Goal: Information Seeking & Learning: Compare options

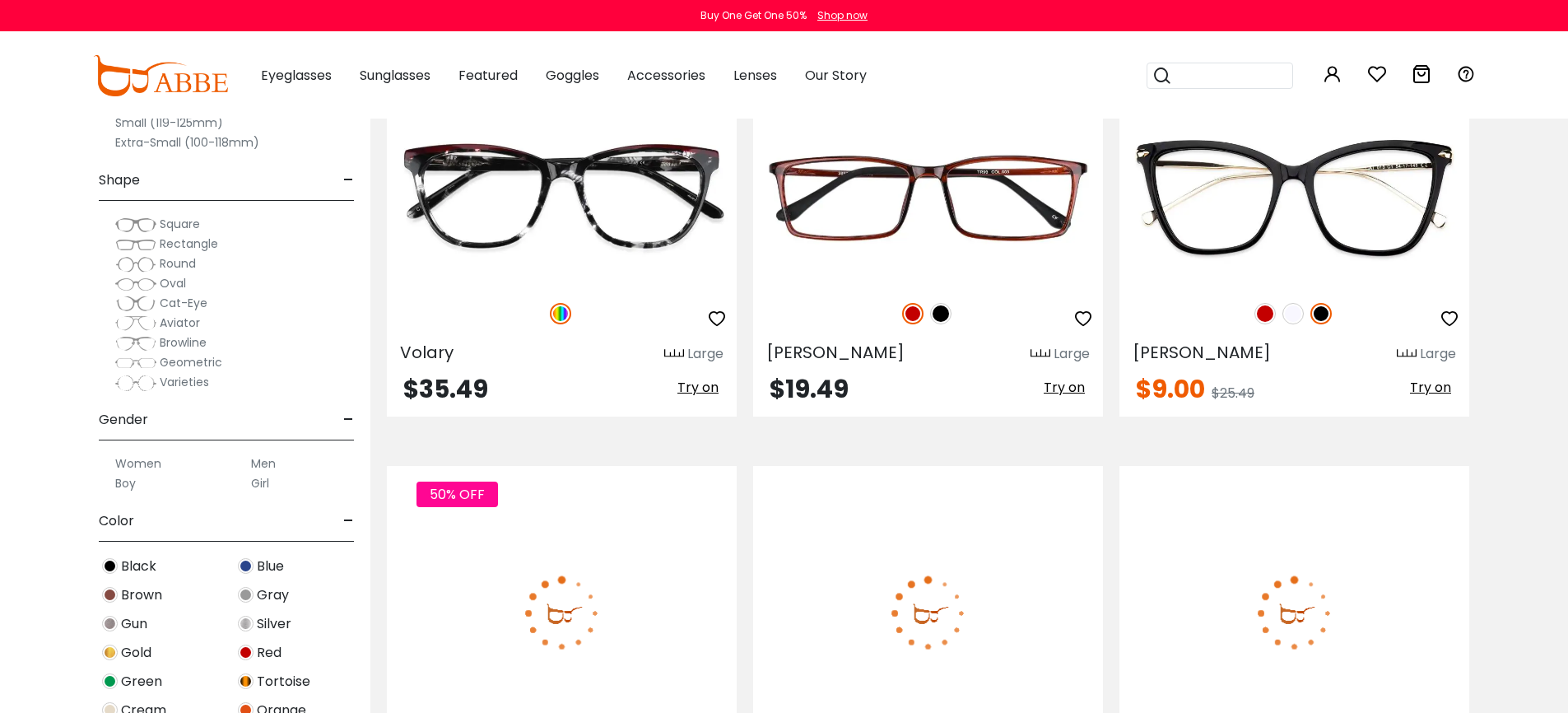
scroll to position [2335, 0]
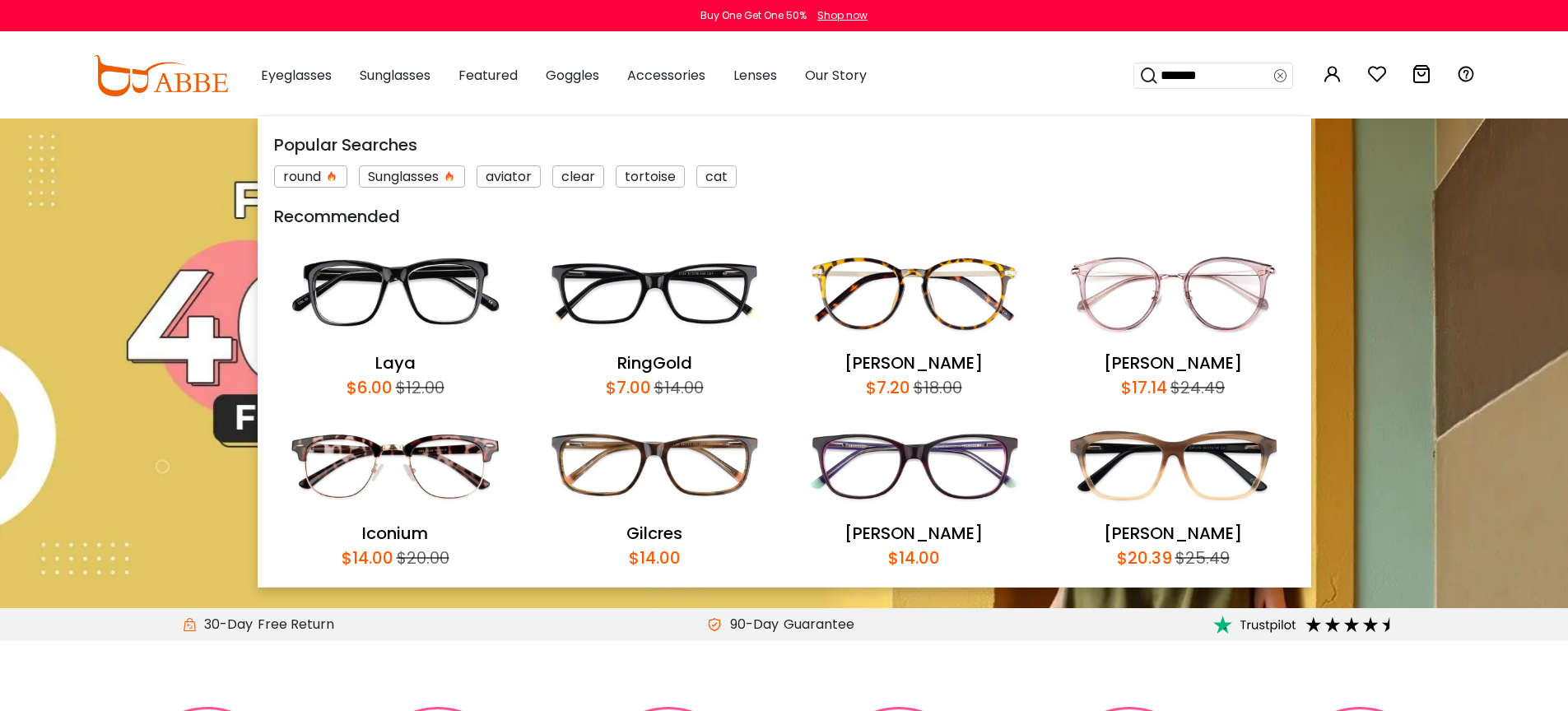
type input "*******"
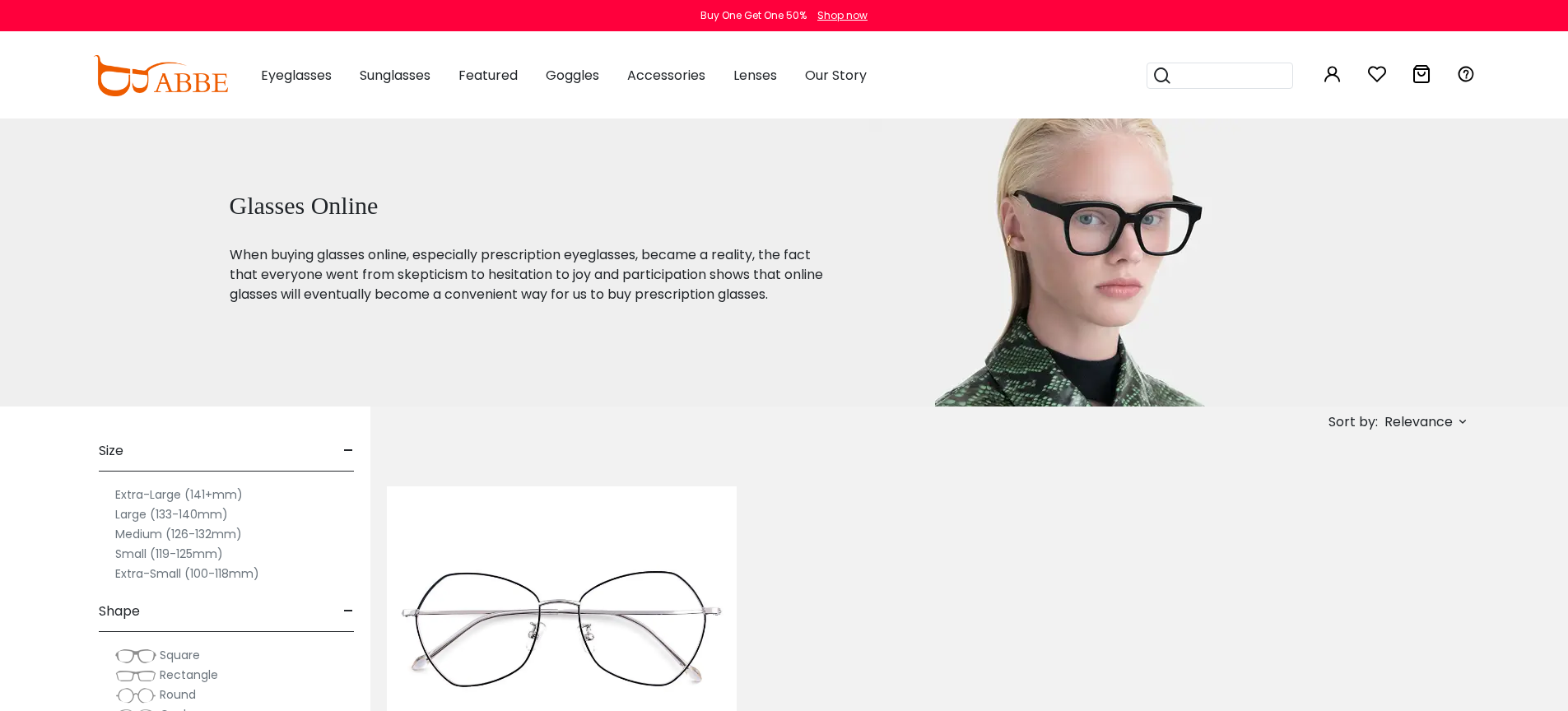
scroll to position [286, 0]
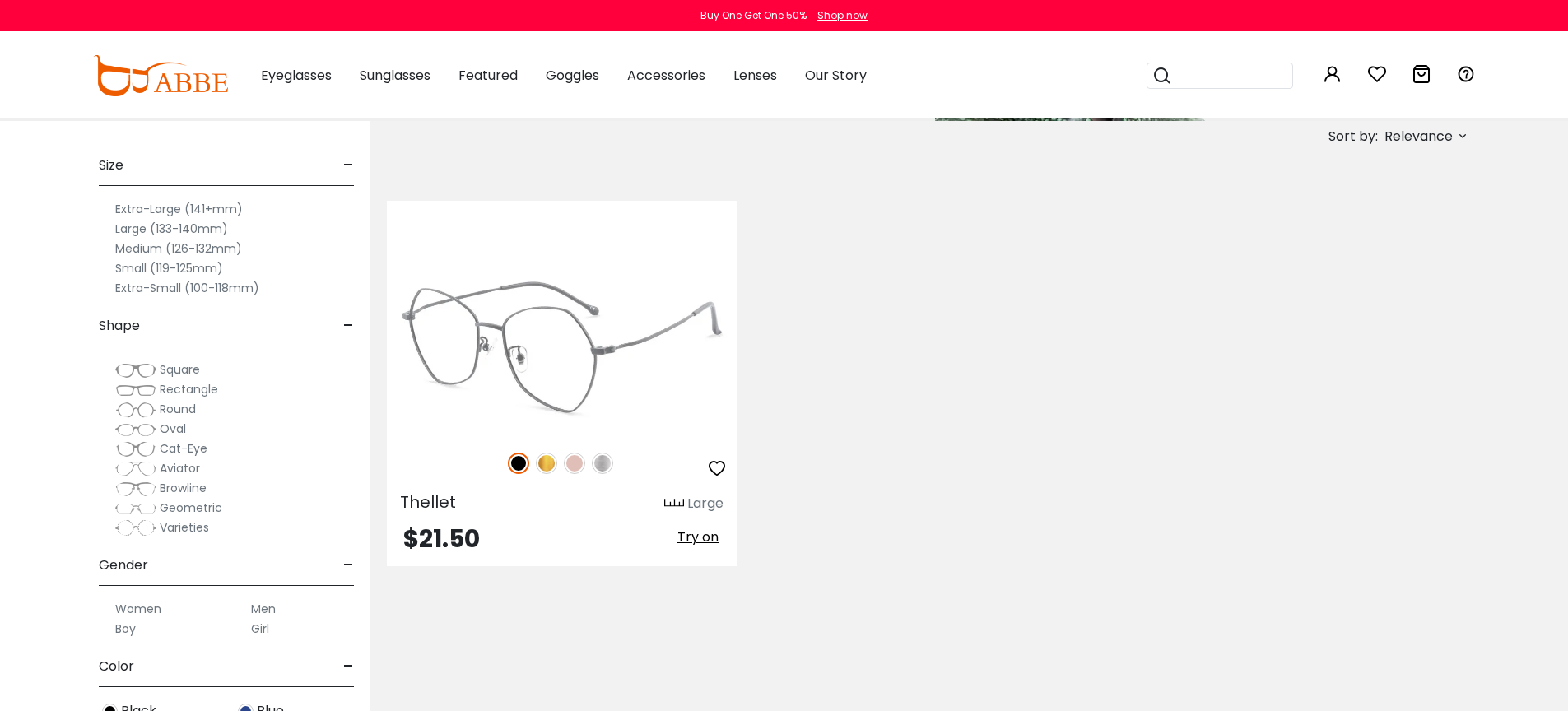
click at [549, 465] on img at bounding box center [547, 464] width 22 height 22
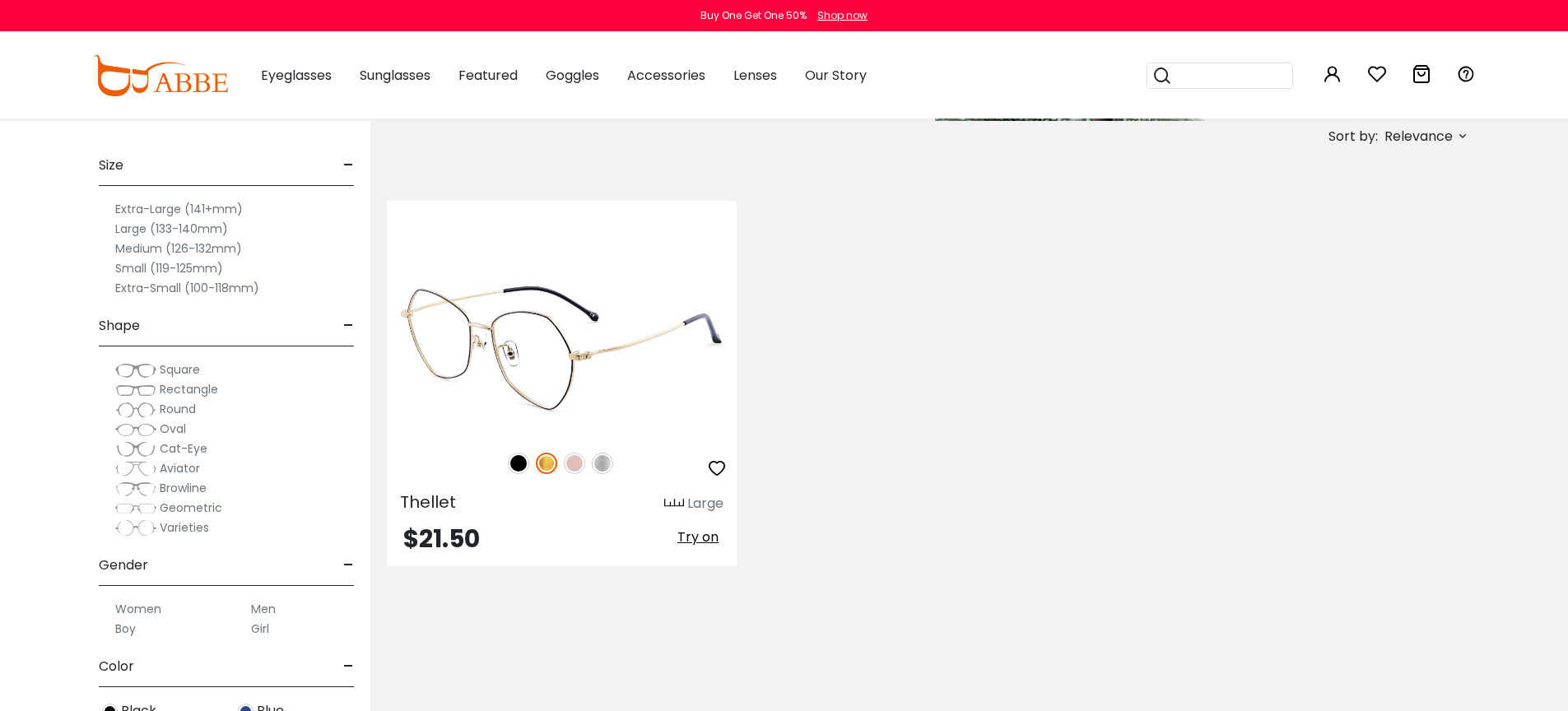
click at [551, 403] on img at bounding box center [562, 348] width 350 height 176
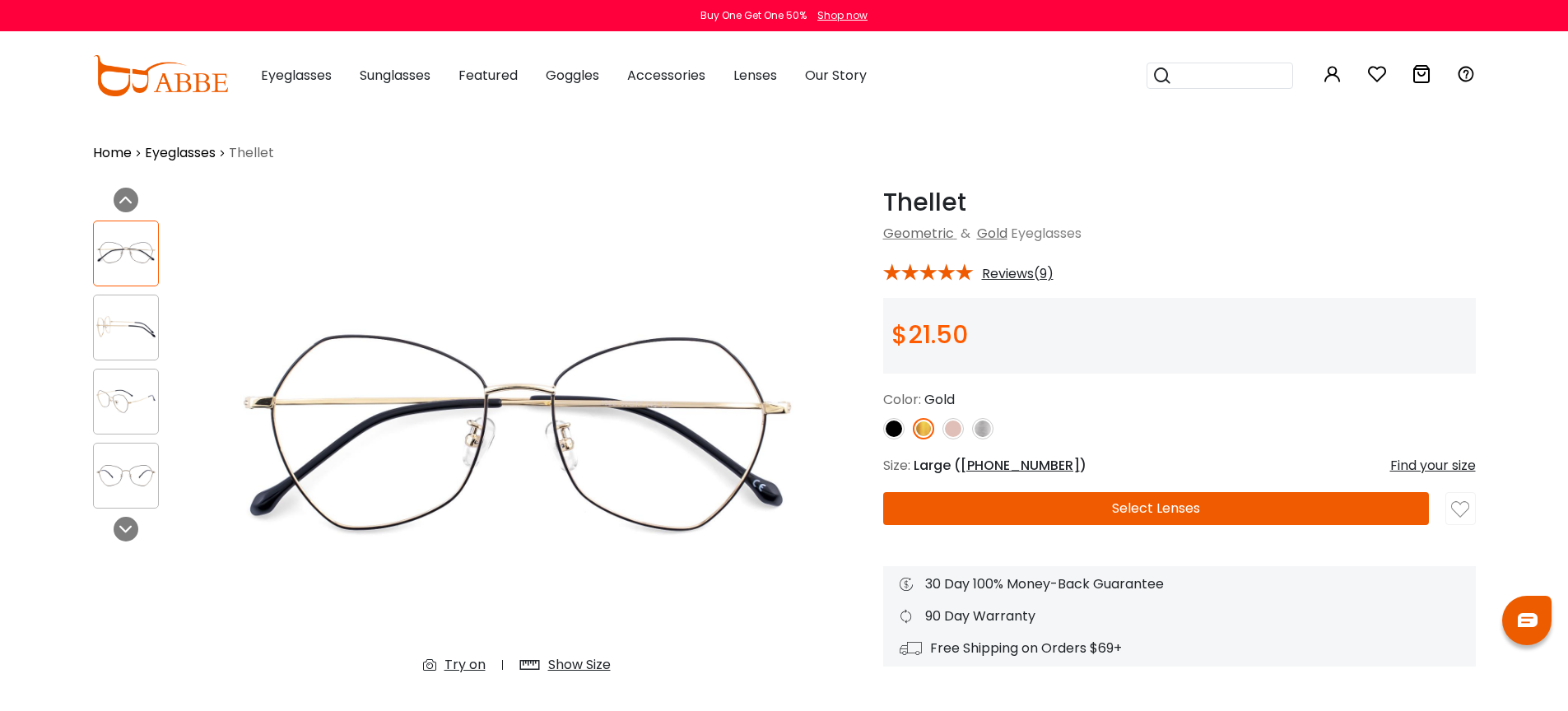
click at [955, 429] on img at bounding box center [953, 429] width 22 height 22
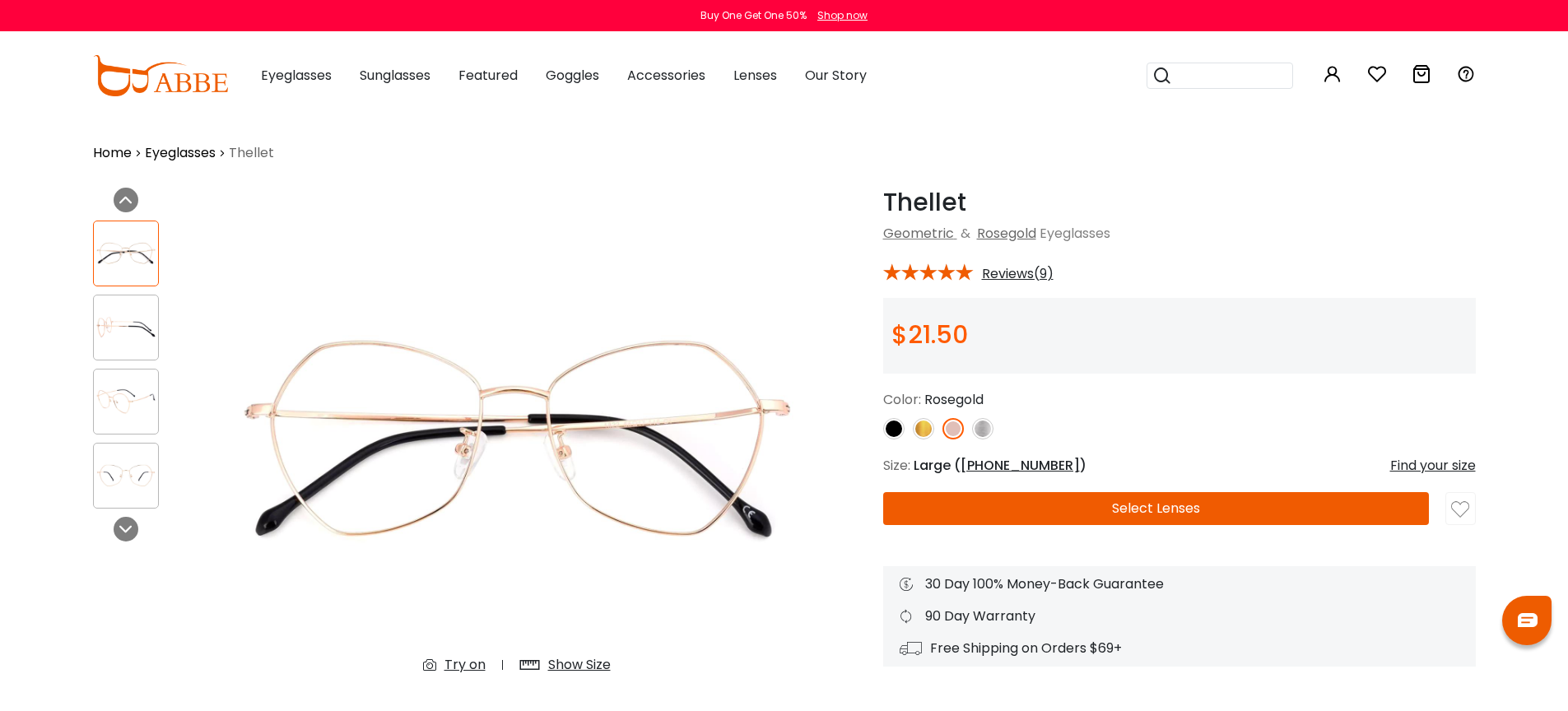
click at [135, 336] on img at bounding box center [126, 327] width 64 height 32
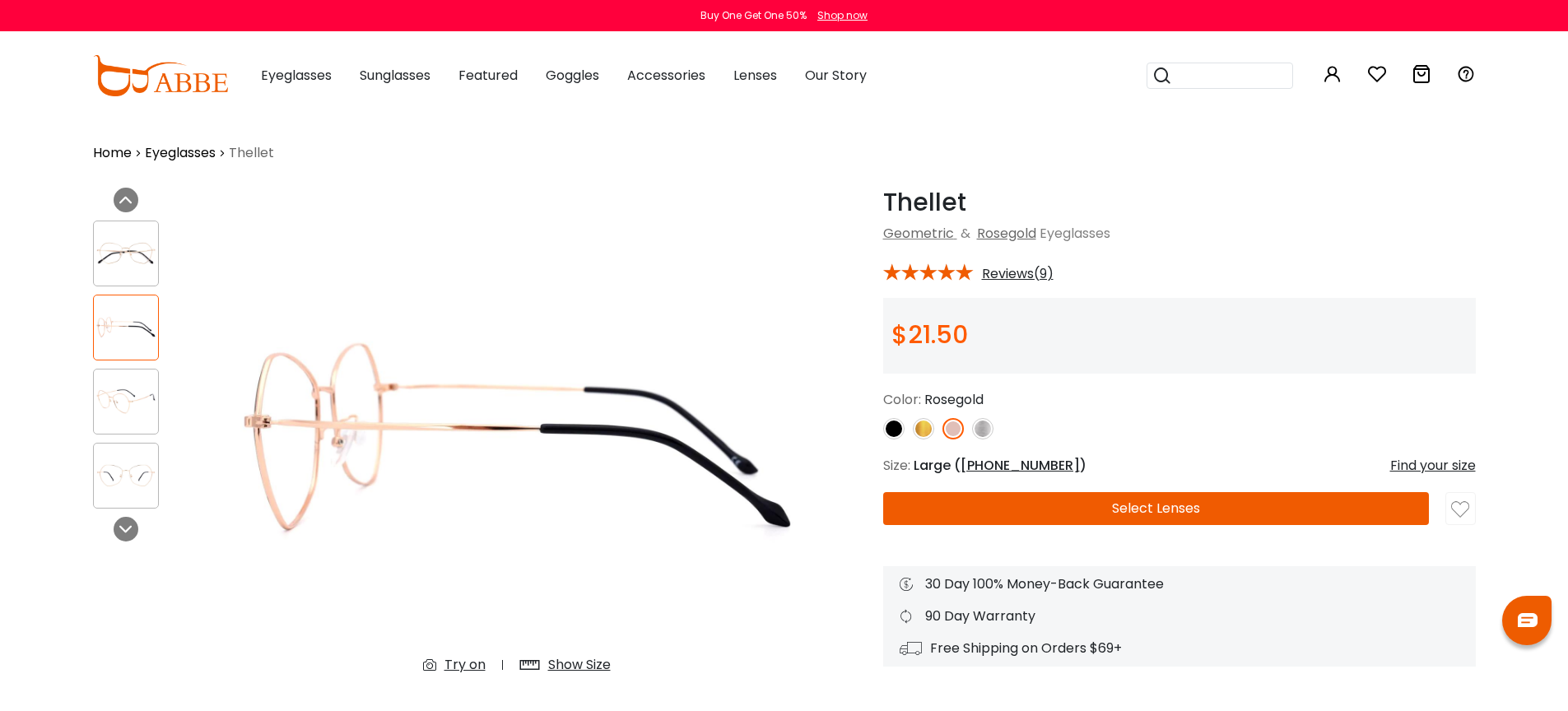
click at [133, 390] on img at bounding box center [126, 401] width 64 height 32
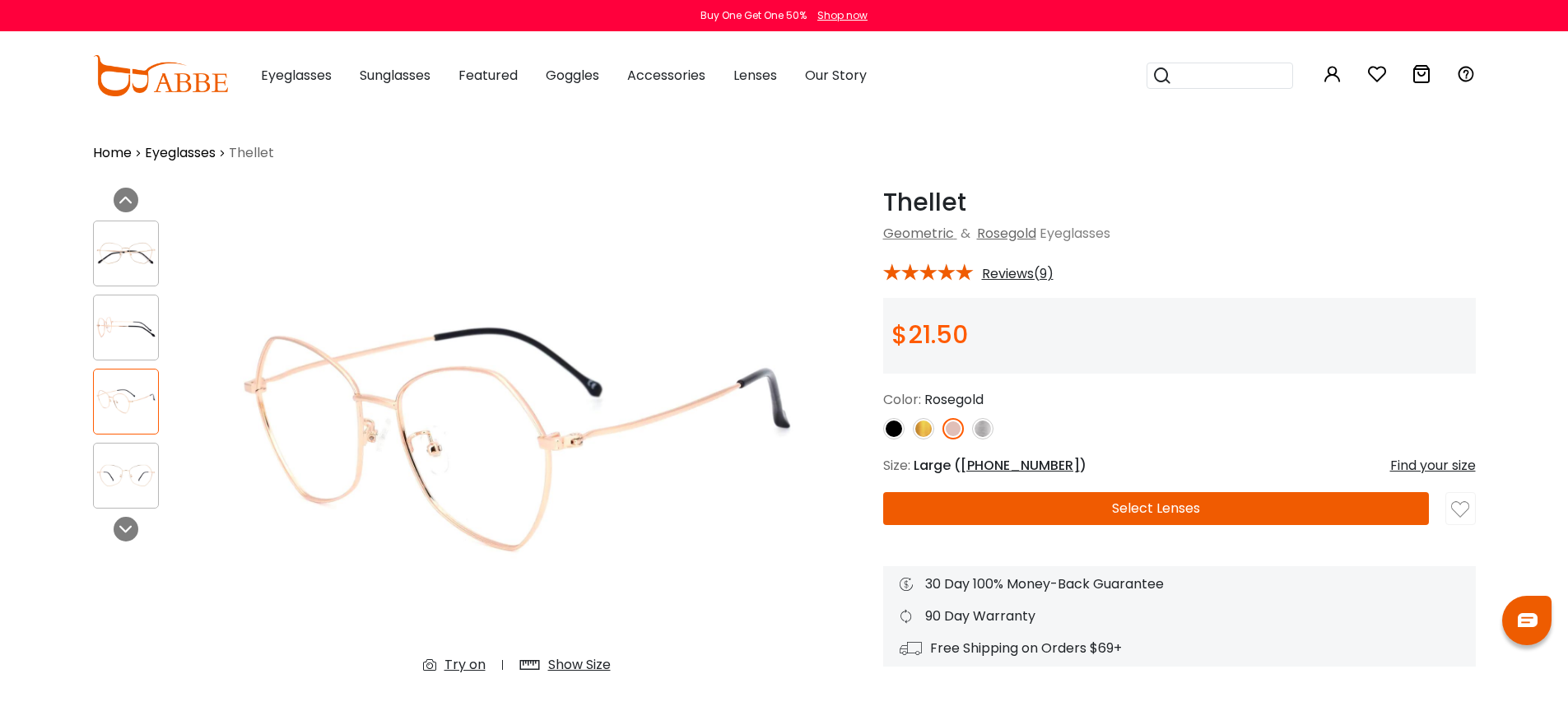
click at [138, 460] on img at bounding box center [126, 475] width 64 height 32
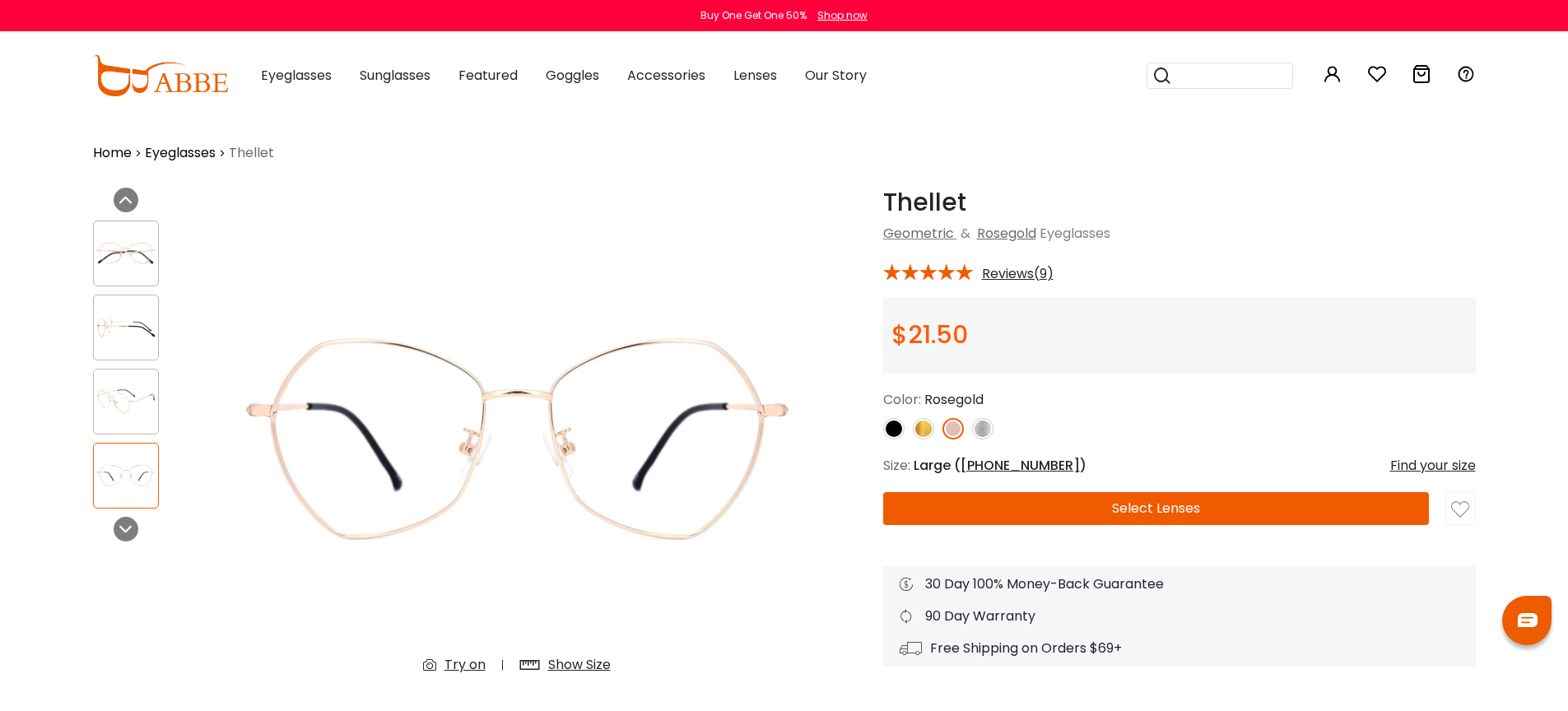
click at [985, 424] on img at bounding box center [983, 429] width 22 height 22
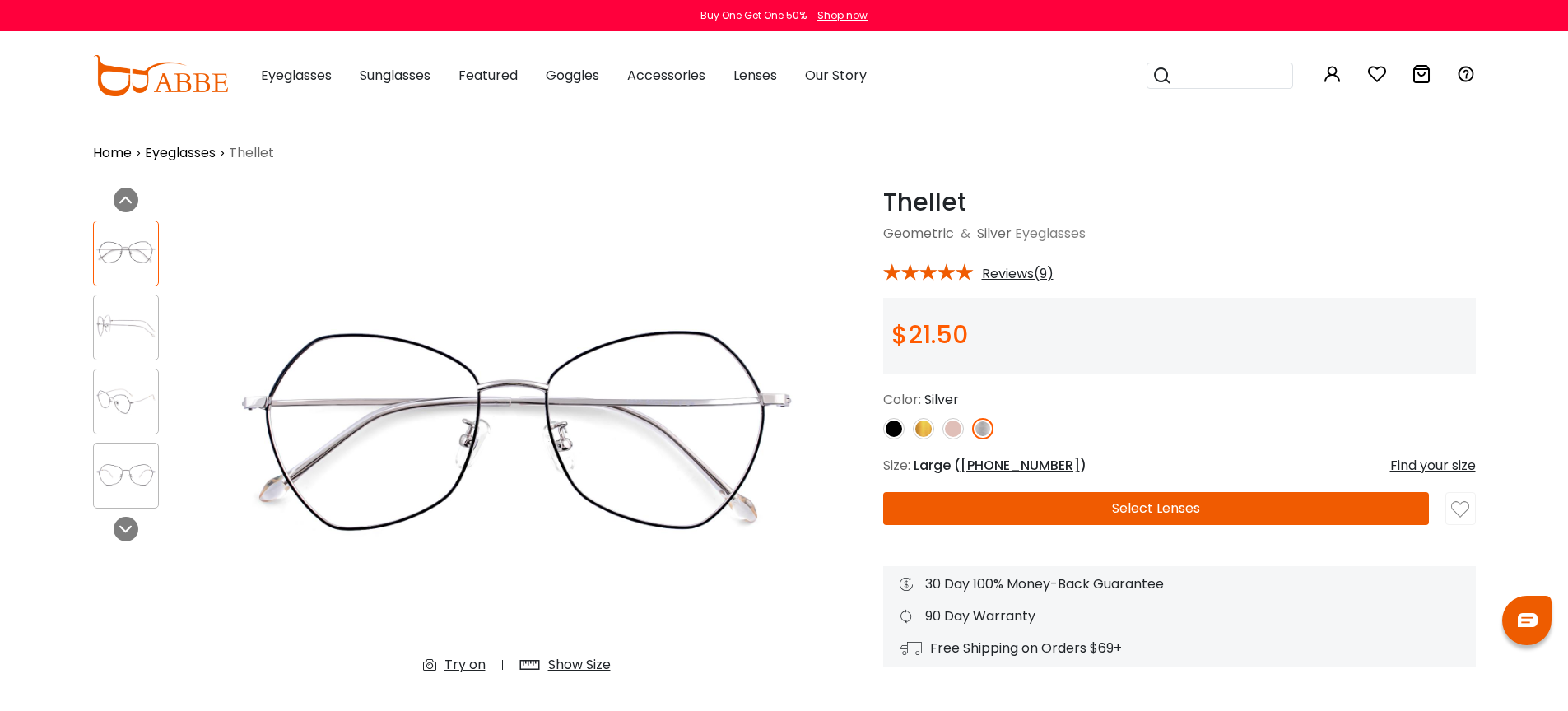
click at [1332, 232] on div "Geometric & Silver Eyeglasses" at bounding box center [1180, 234] width 593 height 20
click at [891, 427] on img at bounding box center [894, 429] width 22 height 22
click at [922, 430] on img at bounding box center [924, 429] width 22 height 22
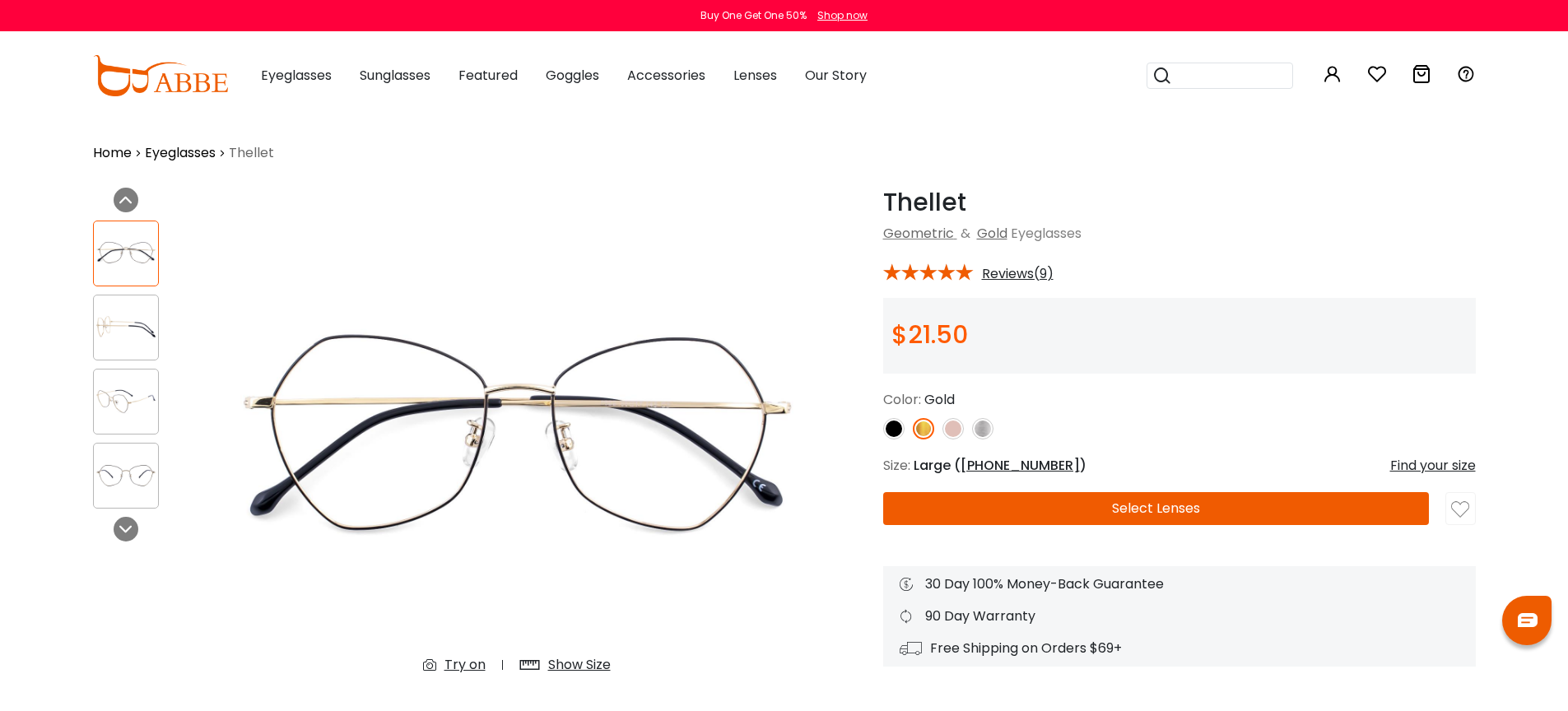
drag, startPoint x: 1241, startPoint y: 410, endPoint x: 1227, endPoint y: 406, distance: 14.6
click at [1241, 410] on div "Color: Gold" at bounding box center [1180, 414] width 593 height 49
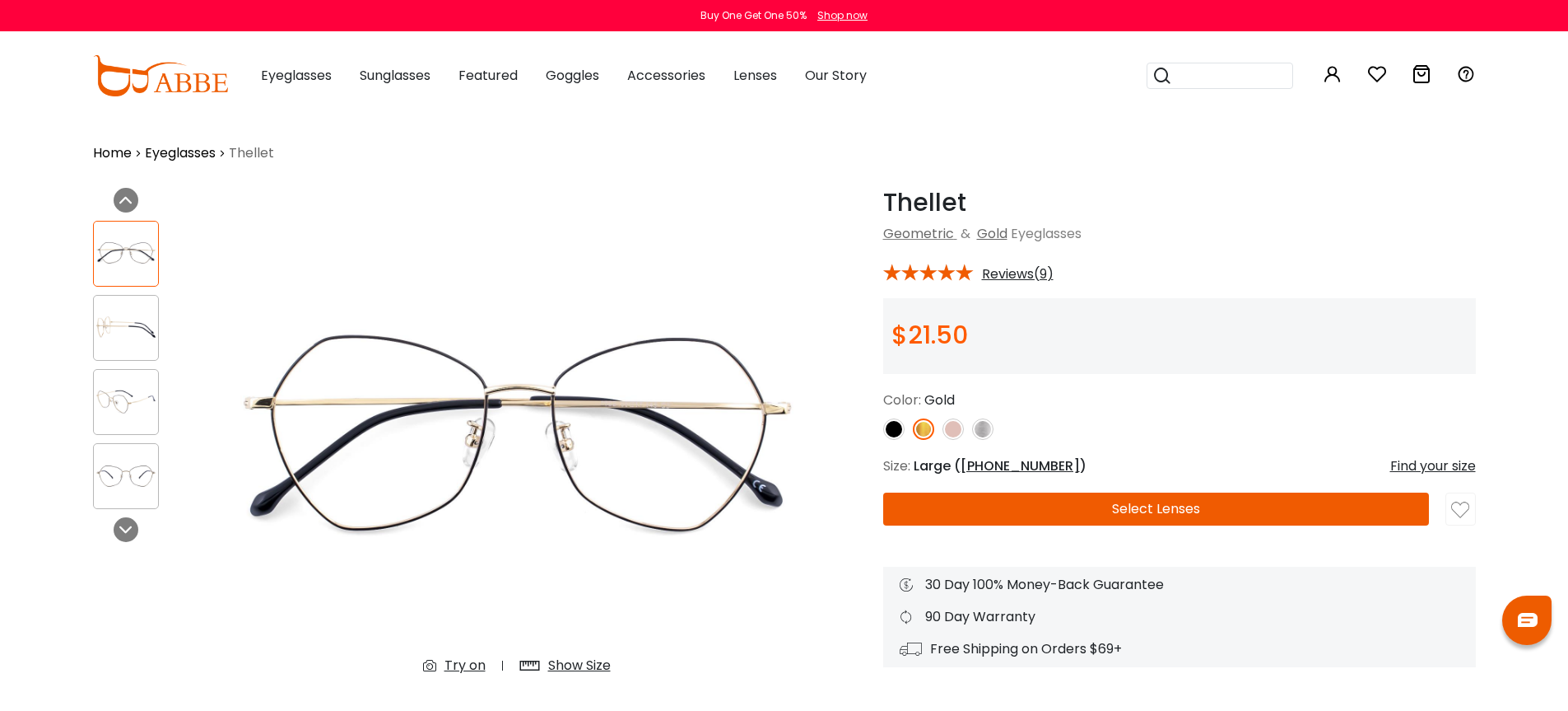
click at [200, 81] on img at bounding box center [161, 76] width 135 height 41
